Goal: Leave review/rating: Share an evaluation or opinion about a product, service, or content

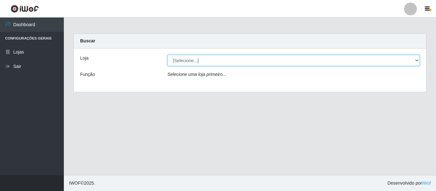
click at [193, 60] on select "[Selecione...] Iskisita Atakado - Centro de Distribuição" at bounding box center [294, 60] width 253 height 11
select select "425"
click at [168, 55] on select "[Selecione...] Iskisita Atakado - Centro de Distribuição" at bounding box center [294, 60] width 253 height 11
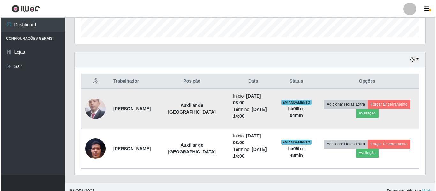
scroll to position [199, 0]
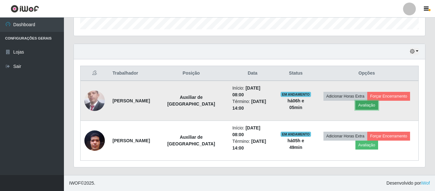
click at [367, 105] on button "Avaliação" at bounding box center [366, 105] width 23 height 9
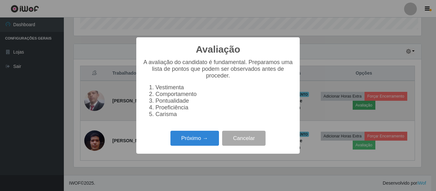
scroll to position [132, 348]
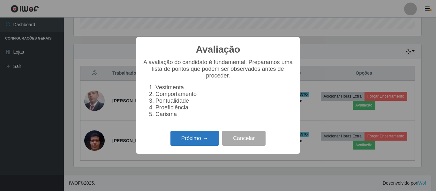
click at [193, 141] on button "Próximo →" at bounding box center [194, 138] width 49 height 15
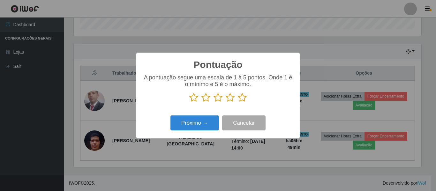
scroll to position [319141, 318926]
click at [193, 100] on icon at bounding box center [193, 98] width 9 height 10
click at [189, 102] on input "radio" at bounding box center [189, 102] width 0 height 0
click at [194, 127] on button "Próximo →" at bounding box center [194, 123] width 49 height 15
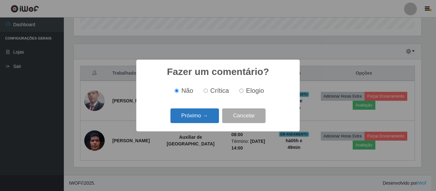
click at [206, 117] on button "Próximo →" at bounding box center [194, 116] width 49 height 15
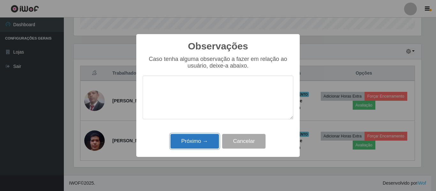
click at [206, 142] on button "Próximo →" at bounding box center [194, 141] width 49 height 15
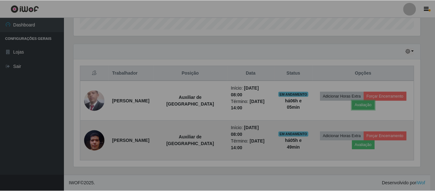
scroll to position [132, 351]
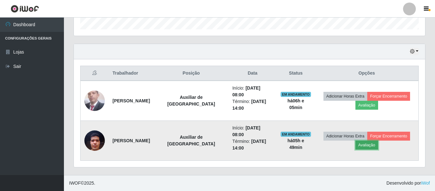
click at [367, 147] on button "Avaliação" at bounding box center [366, 145] width 23 height 9
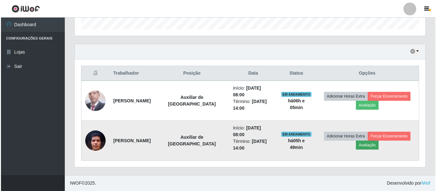
scroll to position [132, 348]
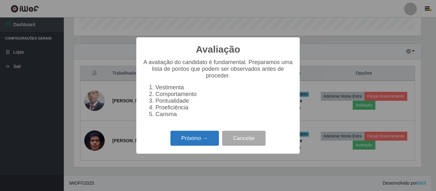
click at [199, 142] on button "Próximo →" at bounding box center [194, 138] width 49 height 15
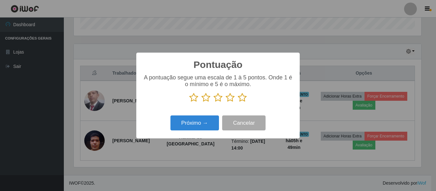
click at [216, 98] on icon at bounding box center [218, 98] width 9 height 10
click at [214, 102] on input "radio" at bounding box center [214, 102] width 0 height 0
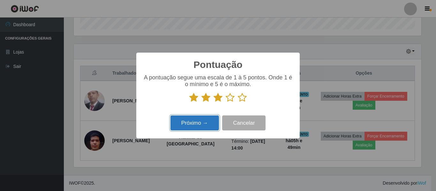
click at [205, 126] on button "Próximo →" at bounding box center [194, 123] width 49 height 15
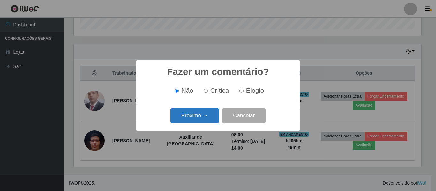
click at [207, 115] on button "Próximo →" at bounding box center [194, 116] width 49 height 15
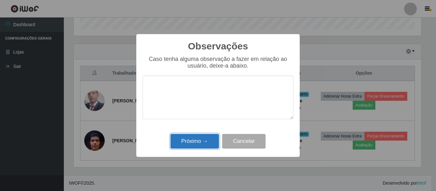
click at [202, 136] on button "Próximo →" at bounding box center [194, 141] width 49 height 15
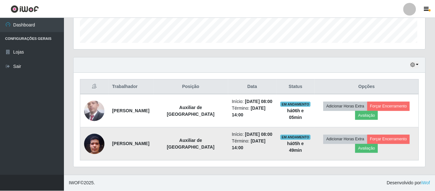
scroll to position [132, 351]
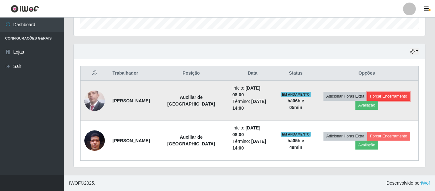
click at [382, 97] on button "Forçar Encerramento" at bounding box center [388, 96] width 43 height 9
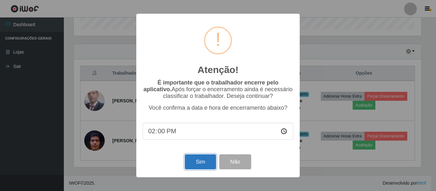
click at [203, 162] on button "Sim" at bounding box center [200, 162] width 31 height 15
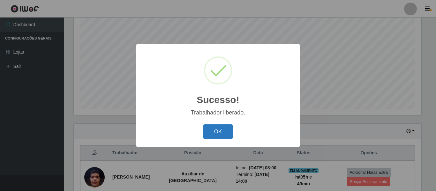
click at [222, 130] on button "OK" at bounding box center [218, 132] width 30 height 15
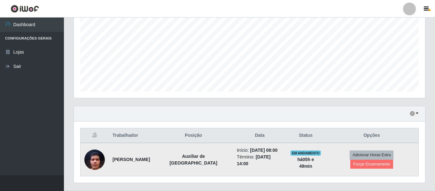
scroll to position [151, 0]
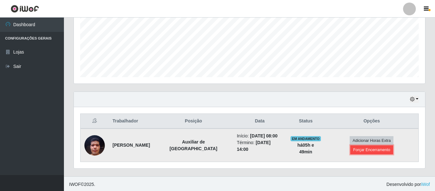
click at [367, 150] on button "Forçar Encerramento" at bounding box center [371, 150] width 43 height 9
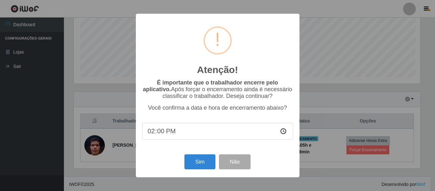
scroll to position [132, 348]
click at [202, 167] on button "Sim" at bounding box center [200, 162] width 31 height 15
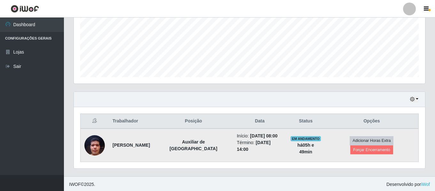
scroll to position [0, 0]
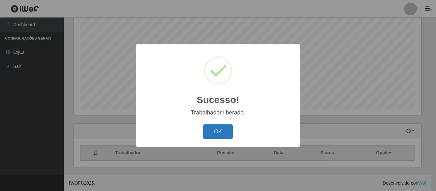
click at [210, 135] on button "OK" at bounding box center [218, 132] width 30 height 15
